Goal: Find specific page/section: Find specific page/section

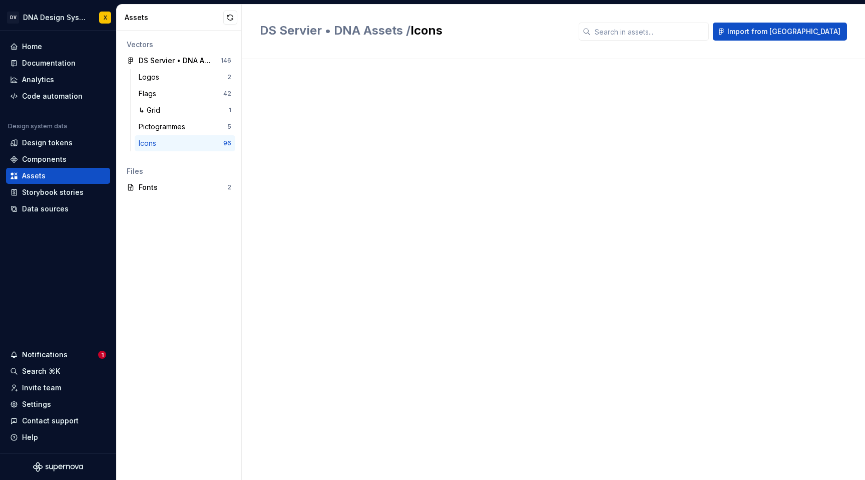
scroll to position [1859, 0]
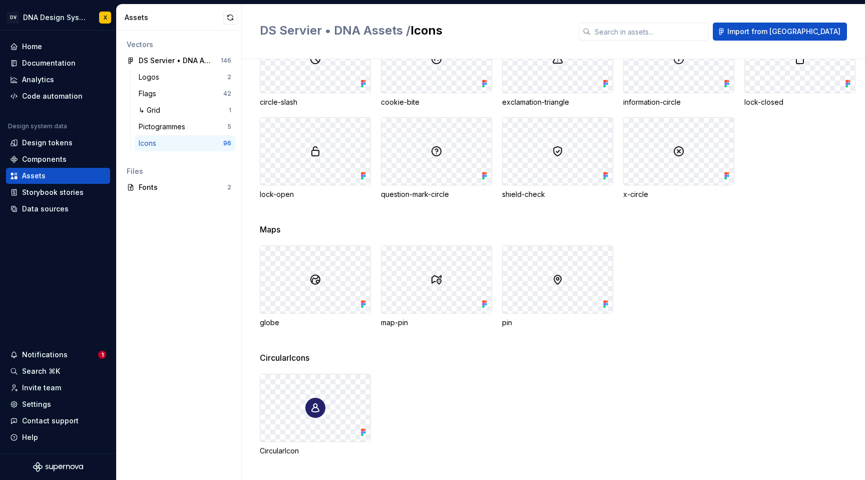
click at [289, 451] on div "CircularIcon" at bounding box center [315, 451] width 111 height 10
click at [289, 449] on div "CircularIcon" at bounding box center [315, 451] width 111 height 10
click at [310, 450] on div "CircularIcon" at bounding box center [315, 451] width 111 height 10
click at [50, 156] on div "Components" at bounding box center [44, 159] width 45 height 10
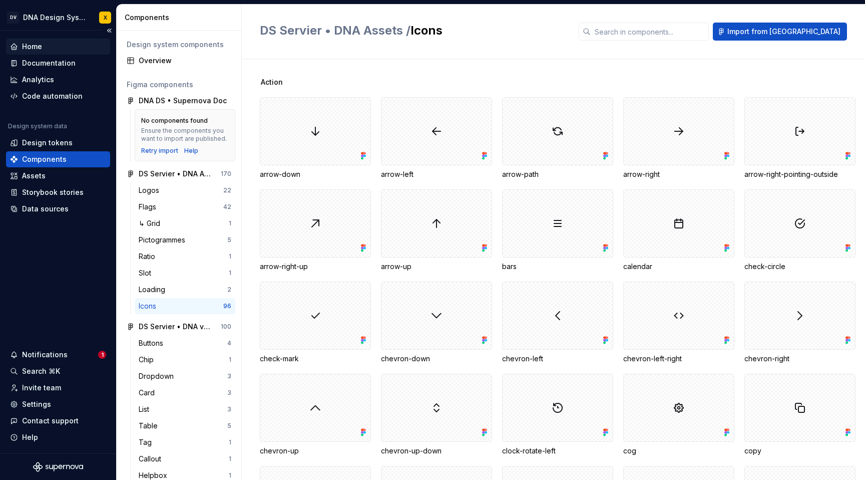
click at [28, 47] on div "Home" at bounding box center [32, 47] width 20 height 10
